Goal: Download file/media

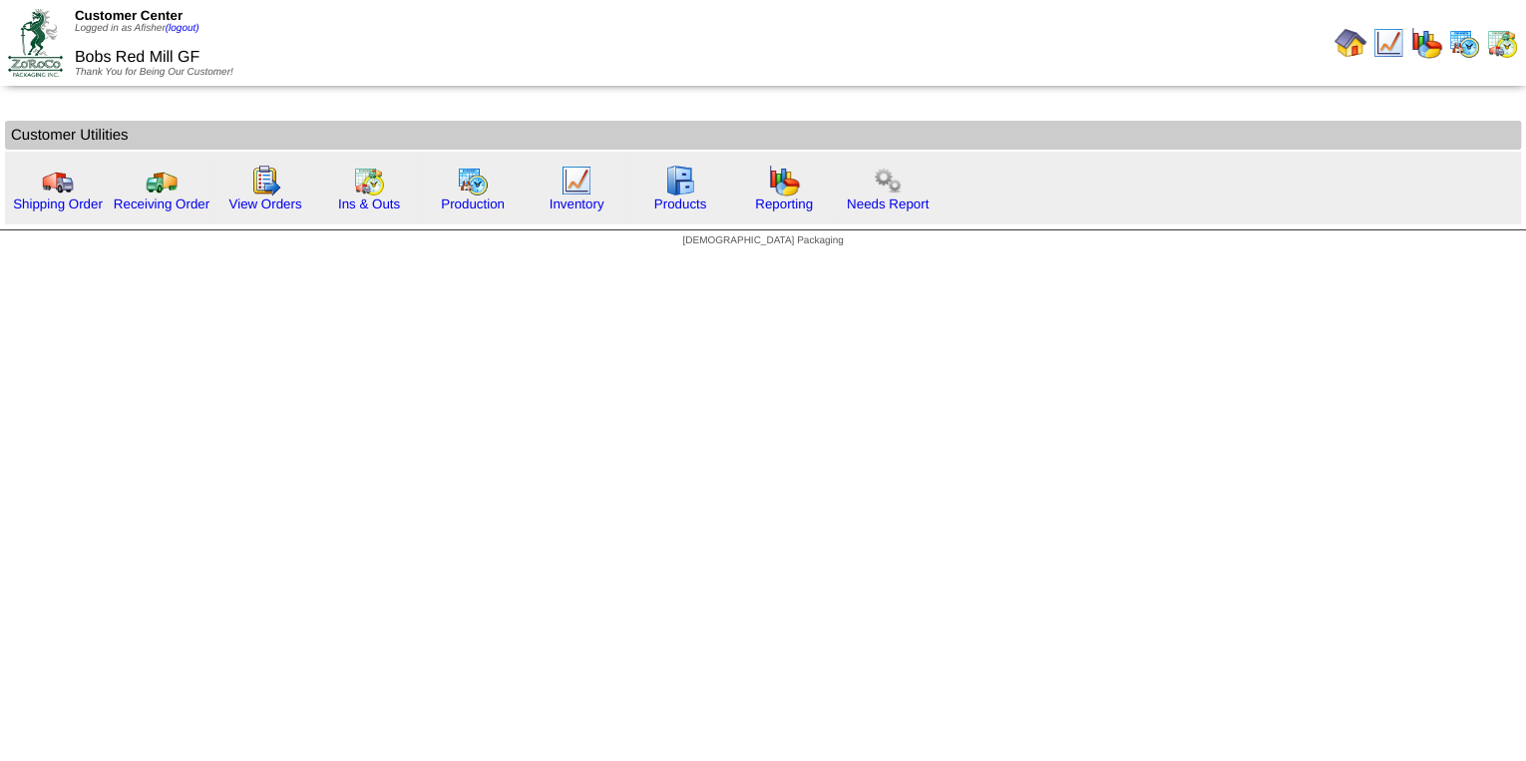
click at [1396, 45] on img at bounding box center [1388, 43] width 32 height 32
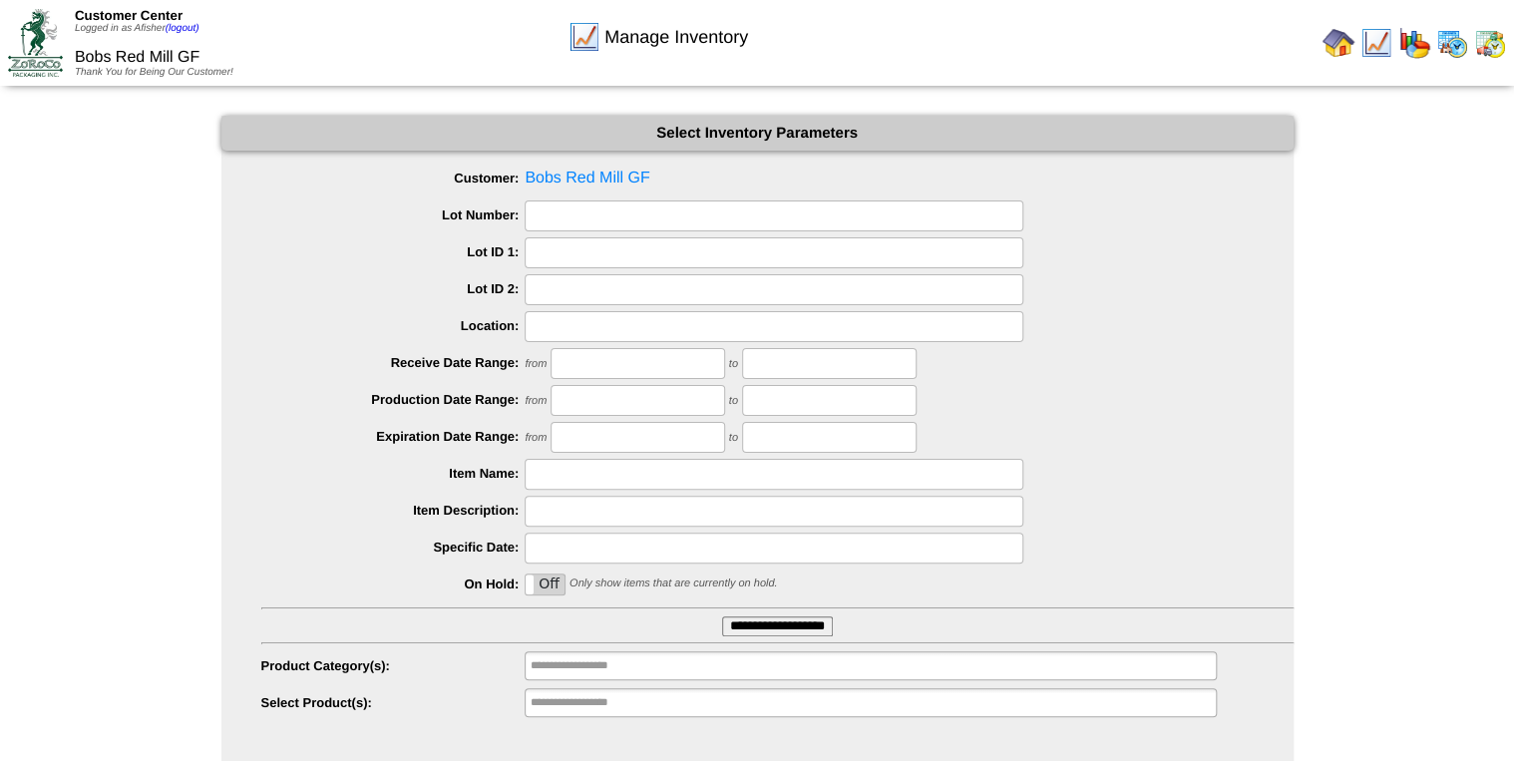
click at [818, 623] on input "**********" at bounding box center [777, 626] width 111 height 20
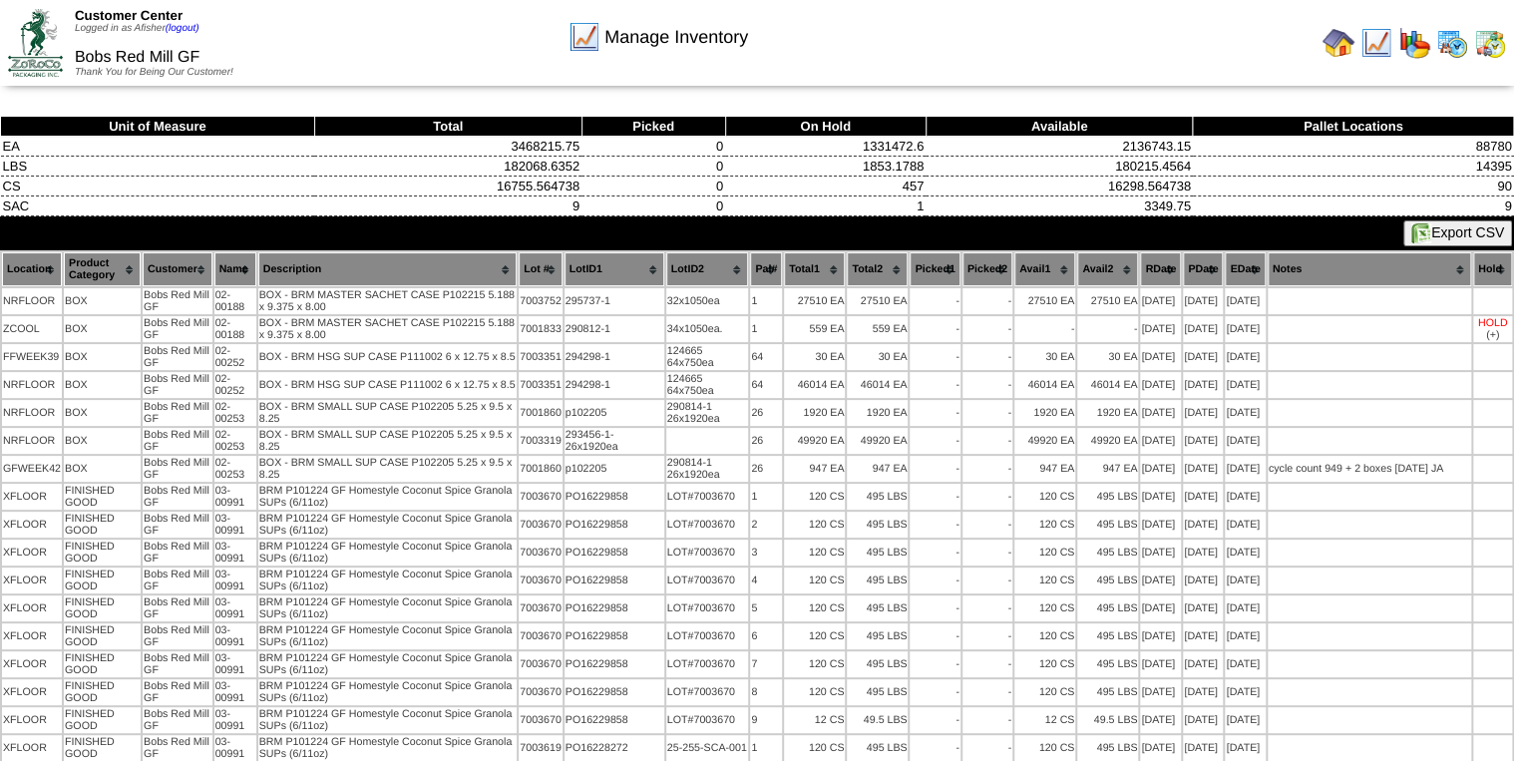
click at [1452, 219] on div "Export CSV Move All Checked Hold All Checked" at bounding box center [757, 233] width 1514 height 34
drag, startPoint x: 1452, startPoint y: 219, endPoint x: 1369, endPoint y: 281, distance: 103.3
click at [1369, 283] on th "Notes" at bounding box center [1369, 269] width 203 height 34
click at [1440, 226] on button "Export CSV" at bounding box center [1457, 233] width 109 height 26
